Goal: Task Accomplishment & Management: Complete application form

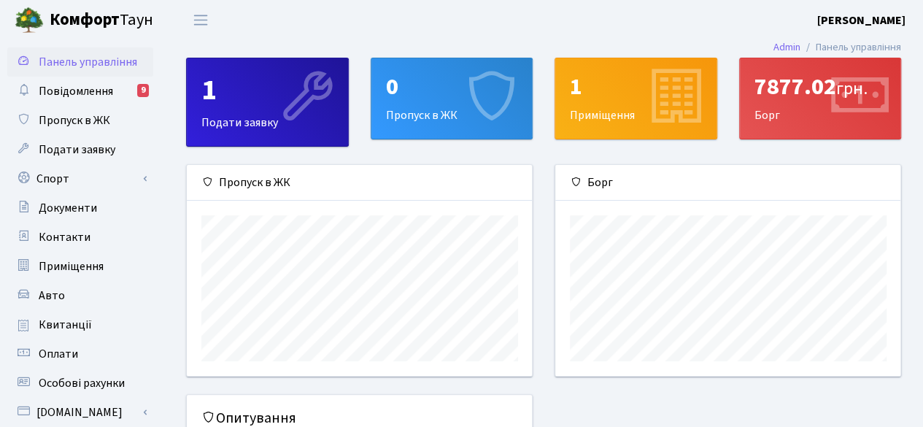
scroll to position [210, 346]
click at [470, 117] on icon at bounding box center [489, 97] width 69 height 69
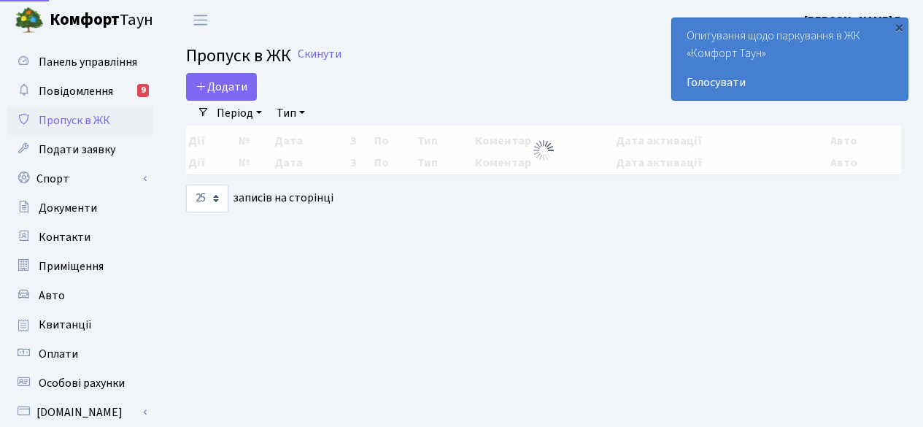
select select "25"
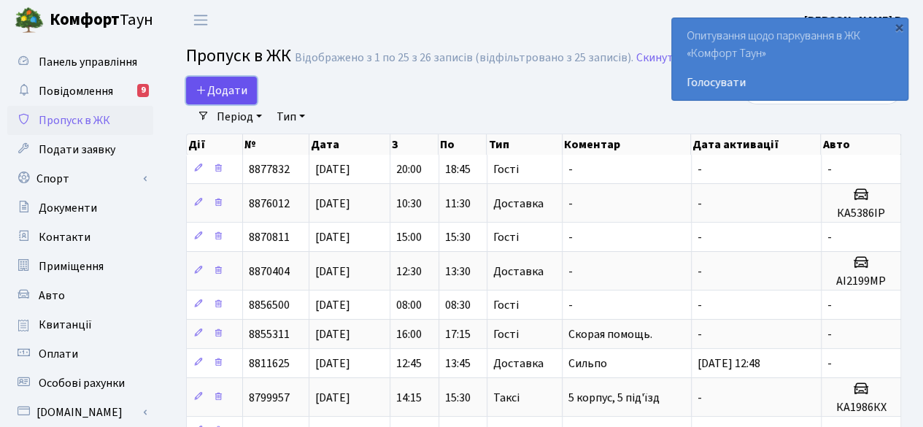
click at [217, 82] on span "Додати" at bounding box center [221, 90] width 52 height 16
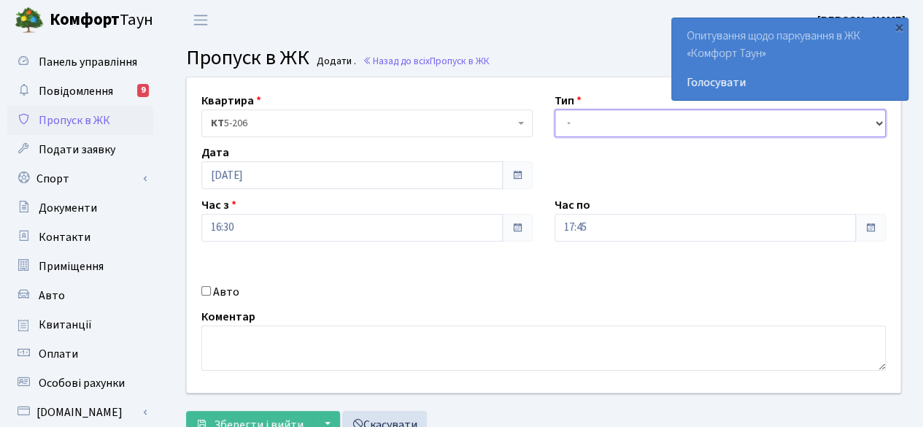
click at [605, 122] on select "- Доставка Таксі Гості Сервіс" at bounding box center [719, 123] width 331 height 28
select select "18"
click at [554, 109] on select "- Доставка Таксі Гості Сервіс" at bounding box center [719, 123] width 331 height 28
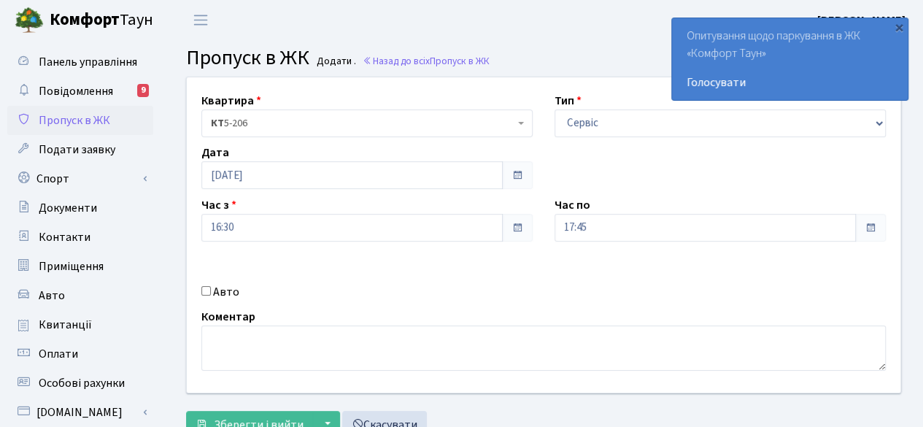
click at [204, 294] on input "Авто" at bounding box center [205, 290] width 9 height 9
checkbox input "true"
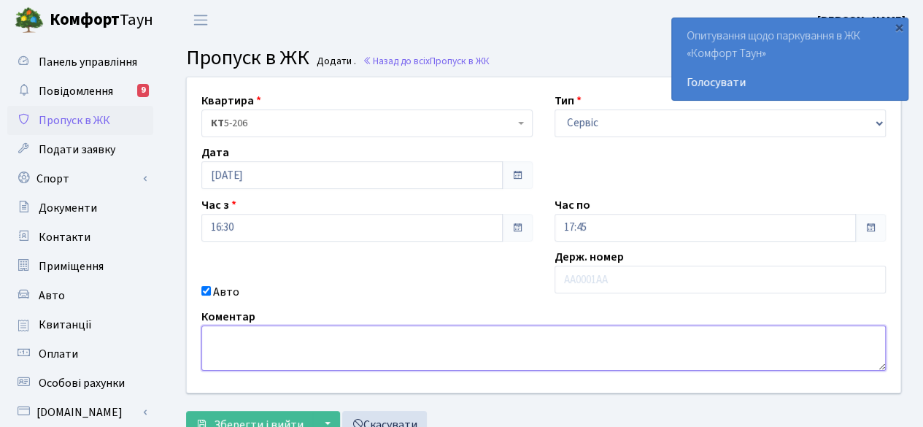
click at [242, 352] on textarea at bounding box center [543, 347] width 684 height 45
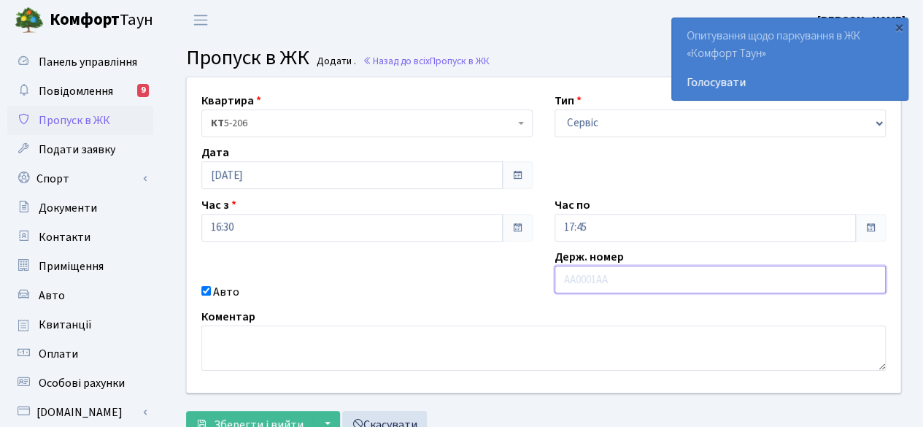
click at [688, 281] on input "text" at bounding box center [719, 280] width 331 height 28
type input "АІ6300СМ"
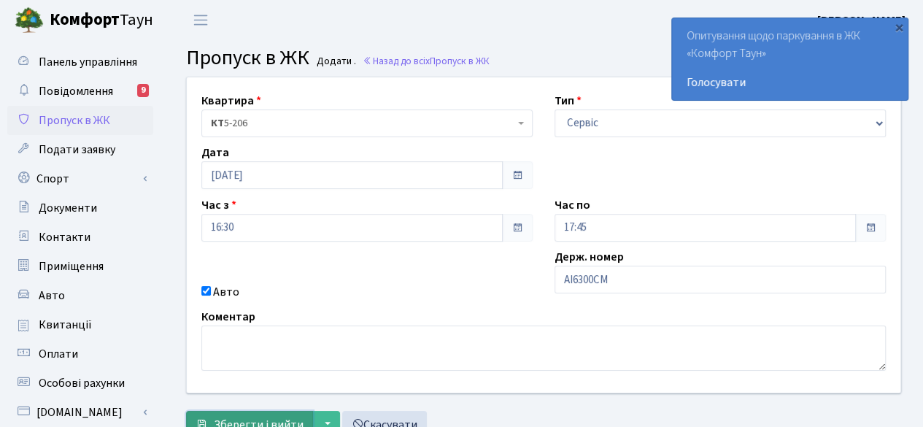
click at [241, 418] on span "Зберегти і вийти" at bounding box center [259, 424] width 90 height 16
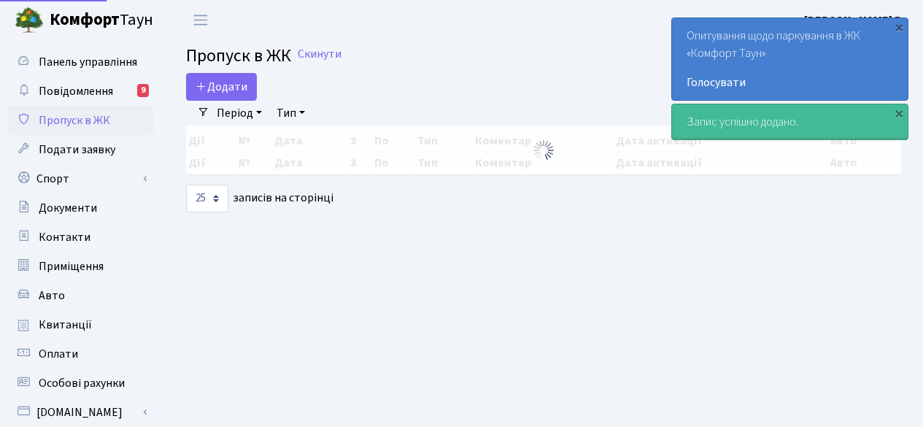
select select "25"
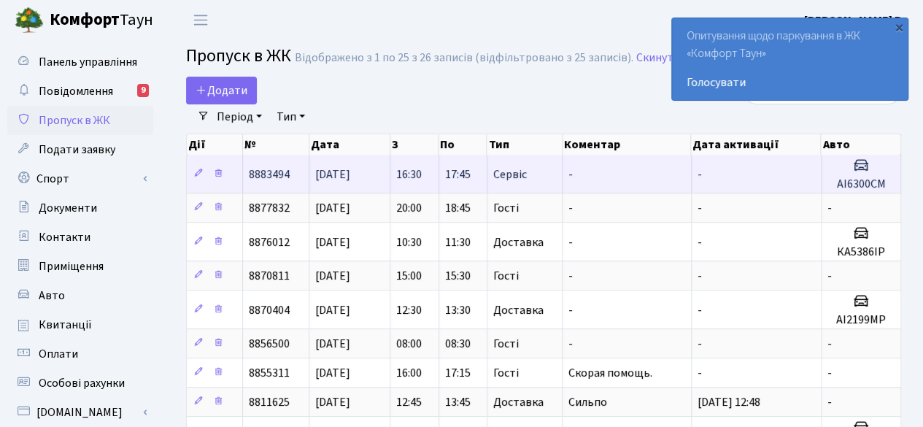
click at [418, 171] on span "16:30" at bounding box center [409, 174] width 26 height 16
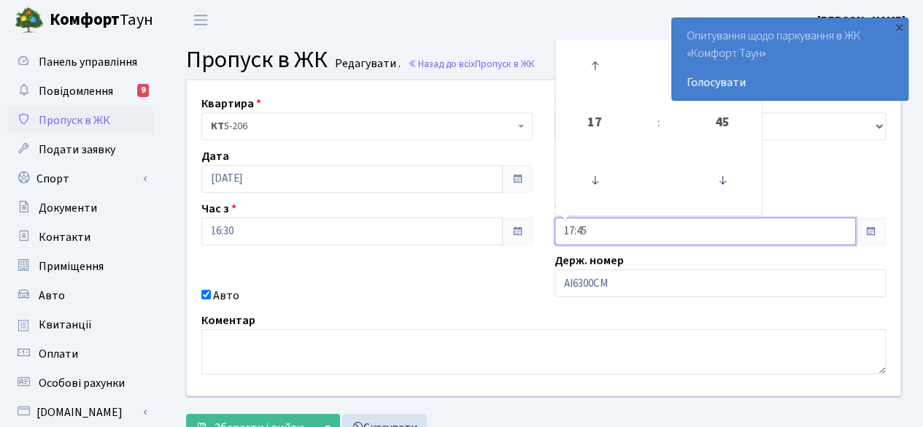
click at [788, 230] on input "17:45" at bounding box center [704, 231] width 301 height 28
click at [698, 230] on input "17:45" at bounding box center [704, 231] width 301 height 28
click at [813, 227] on input "17:45" at bounding box center [704, 231] width 301 height 28
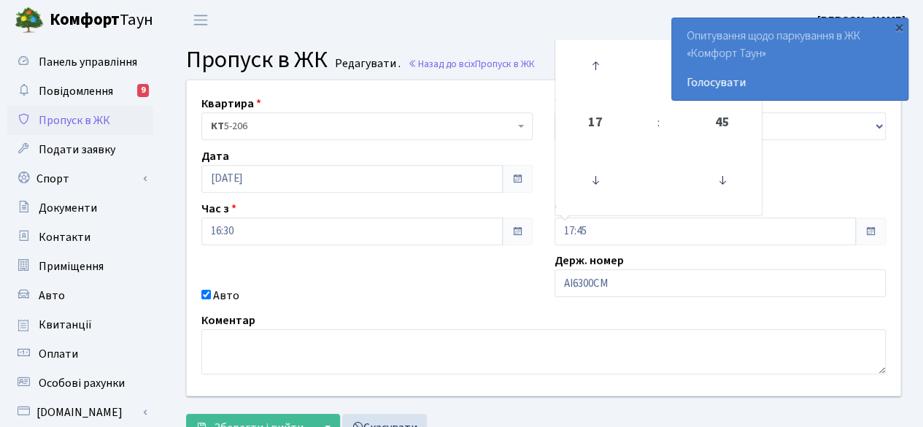
click at [870, 230] on span at bounding box center [870, 231] width 12 height 12
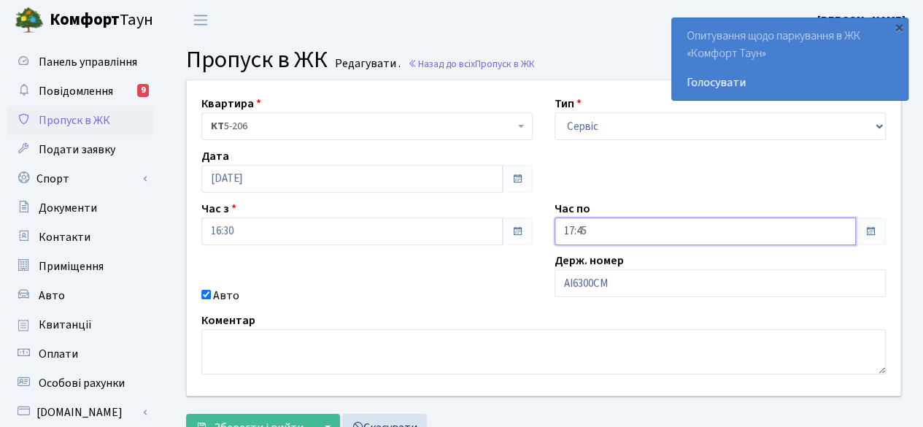
click at [699, 236] on input "17:45" at bounding box center [704, 231] width 301 height 28
click at [596, 68] on icon at bounding box center [594, 65] width 39 height 39
type input "18:45"
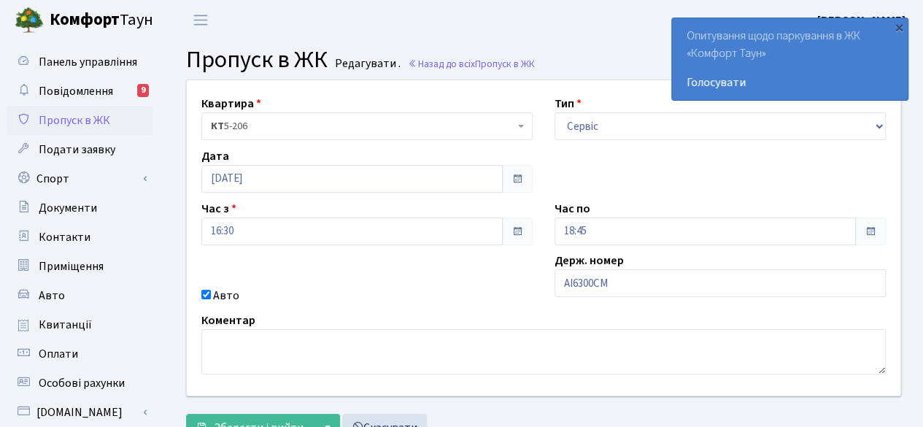
click at [736, 260] on div "Держ. номер АІ6300СМ" at bounding box center [719, 278] width 353 height 53
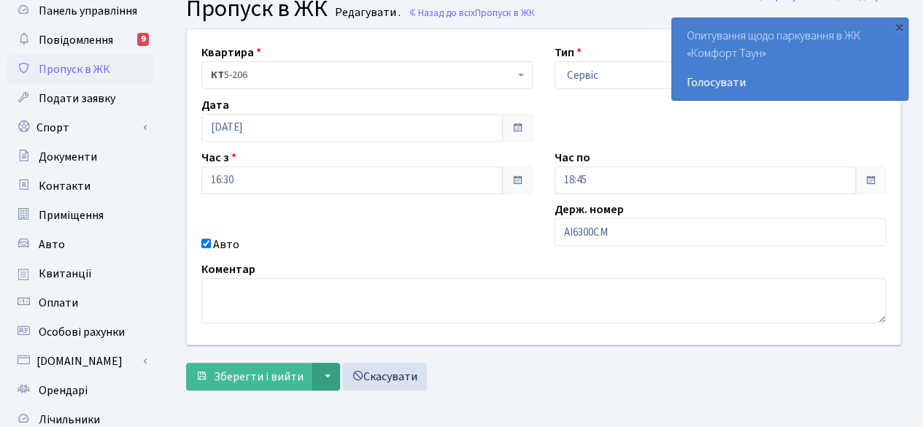
scroll to position [73, 0]
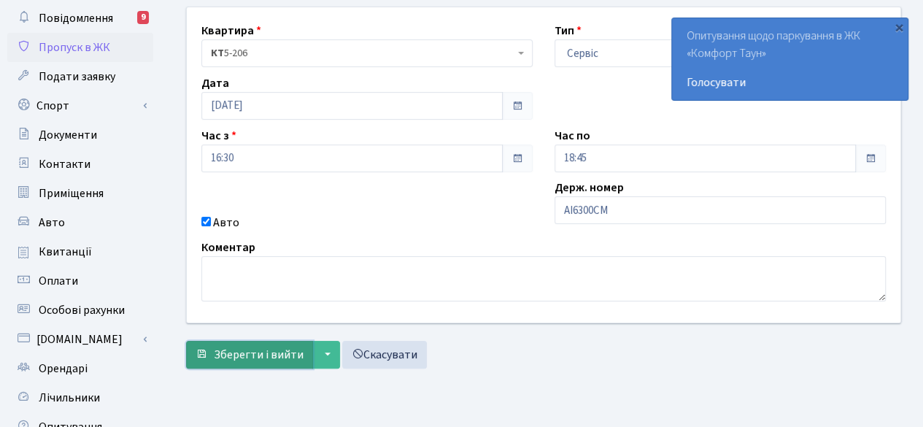
click at [229, 356] on span "Зберегти і вийти" at bounding box center [259, 354] width 90 height 16
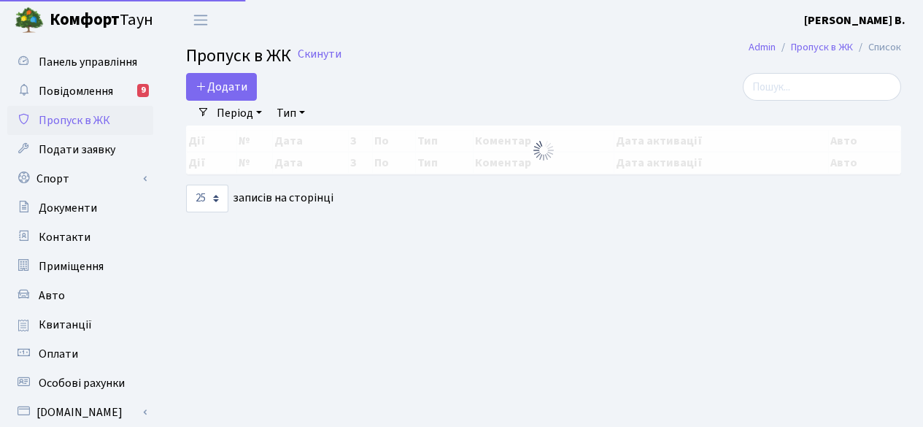
select select "25"
